Goal: Task Accomplishment & Management: Manage account settings

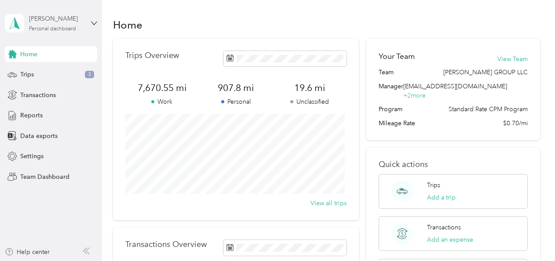
click at [44, 23] on div "[PERSON_NAME]" at bounding box center [56, 18] width 55 height 9
click at [37, 68] on div "Team dashboard" at bounding box center [36, 68] width 47 height 9
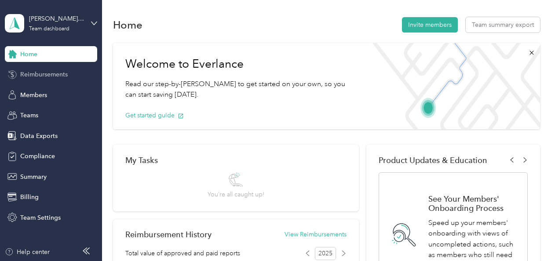
click at [47, 71] on span "Reimbursements" at bounding box center [44, 74] width 48 height 9
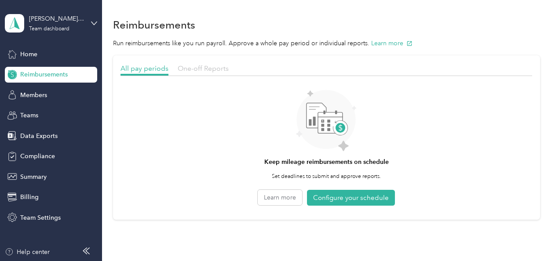
click at [203, 66] on span "One-off Reports" at bounding box center [203, 68] width 51 height 8
